Goal: Communication & Community: Answer question/provide support

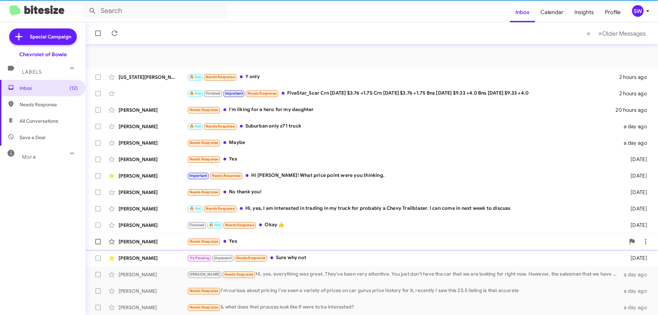
scroll to position [83, 0]
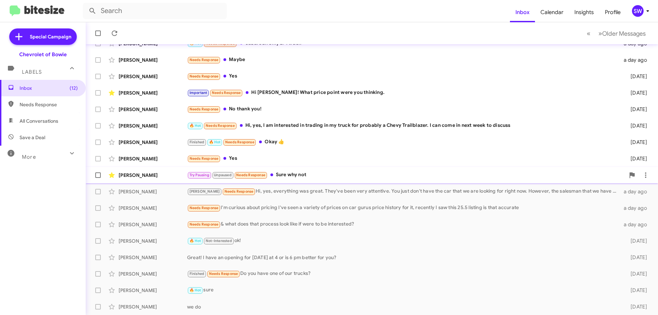
click at [295, 171] on div "Try Pausing Unpaused Needs Response Sure why not" at bounding box center [406, 175] width 438 height 8
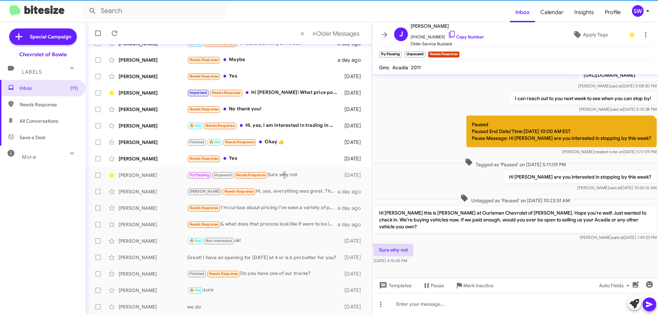
scroll to position [225, 0]
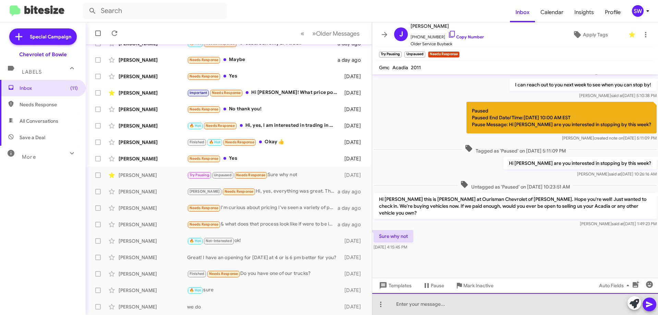
click at [437, 306] on div at bounding box center [515, 304] width 286 height 22
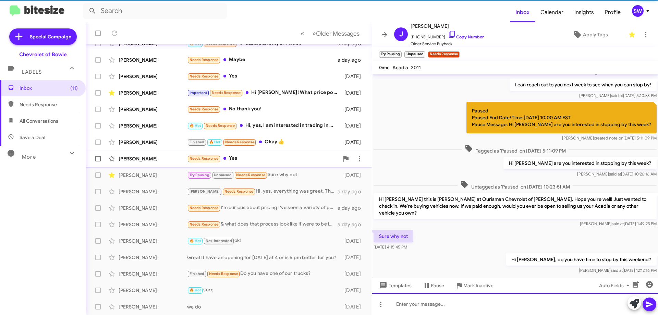
scroll to position [0, 0]
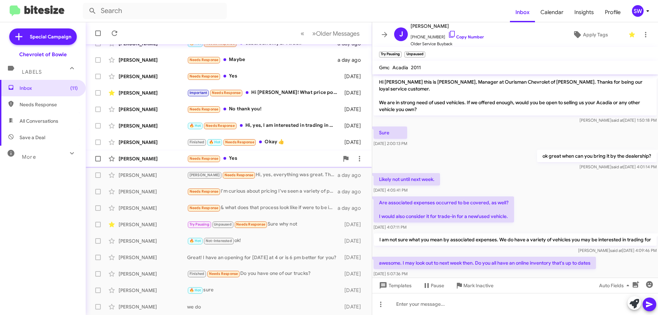
click at [246, 159] on div "Needs Response Yes" at bounding box center [263, 159] width 152 height 8
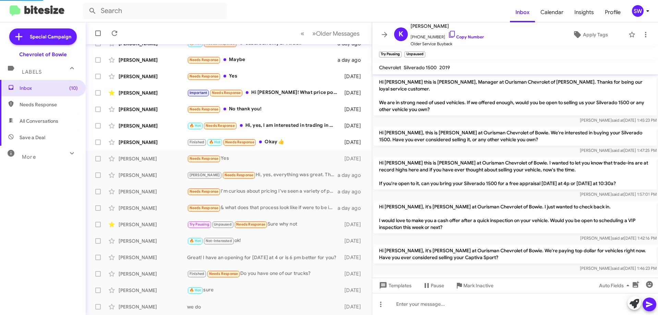
scroll to position [113, 0]
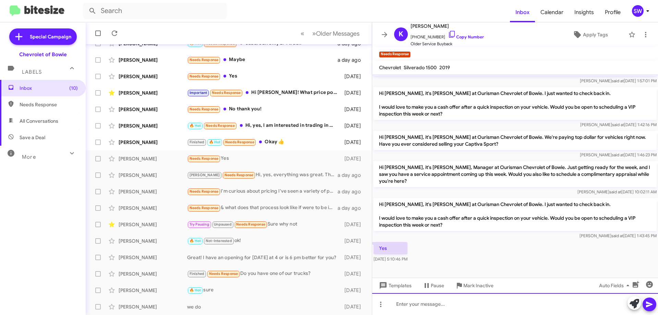
click at [435, 302] on div at bounding box center [515, 304] width 286 height 22
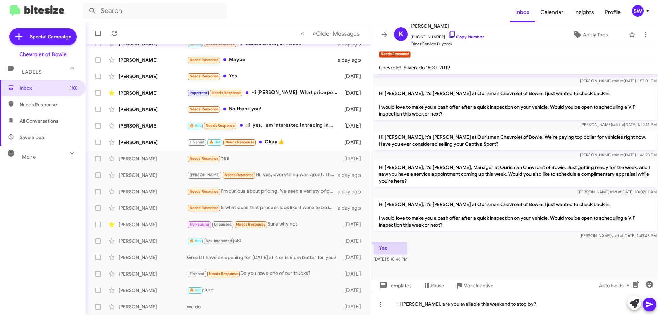
drag, startPoint x: 647, startPoint y: 303, endPoint x: 585, endPoint y: 284, distance: 64.9
click at [647, 303] on icon at bounding box center [649, 305] width 7 height 6
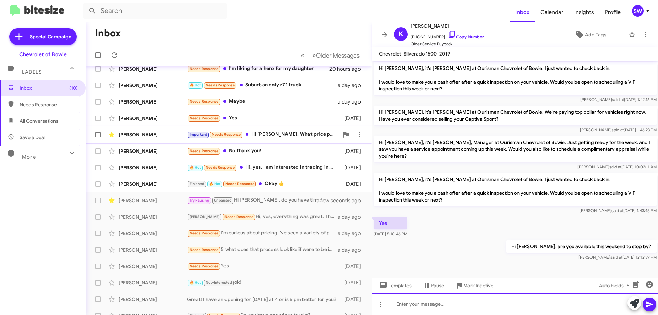
scroll to position [0, 0]
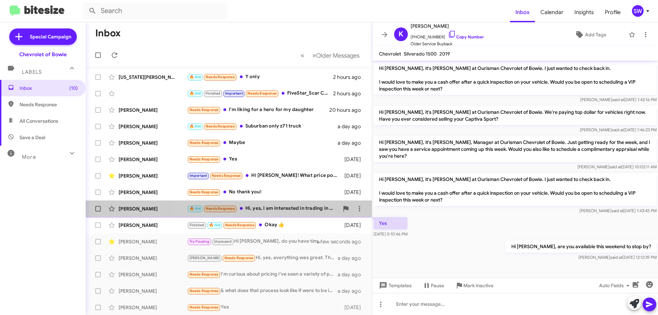
drag, startPoint x: 263, startPoint y: 211, endPoint x: 290, endPoint y: 205, distance: 28.3
click at [263, 210] on div "🔥 Hot Needs Response Hi, yes, I am interested in trading in my truck for probab…" at bounding box center [263, 209] width 152 height 8
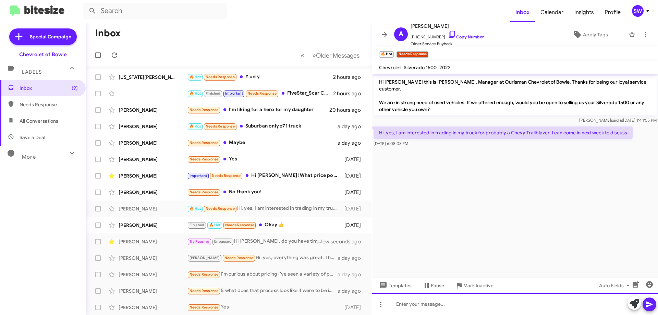
click at [428, 308] on div at bounding box center [515, 304] width 286 height 22
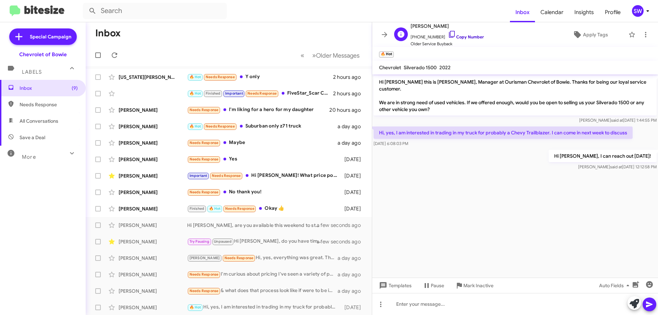
drag, startPoint x: 444, startPoint y: 33, endPoint x: 462, endPoint y: 42, distance: 20.7
click at [448, 33] on icon at bounding box center [452, 34] width 8 height 8
